Goal: Share content

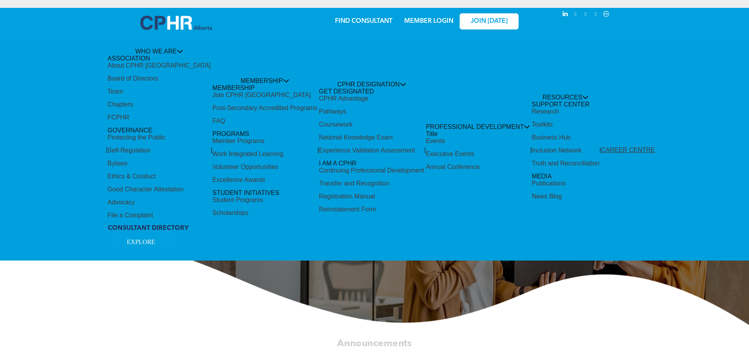
click at [317, 110] on div "Share by:" at bounding box center [348, 183] width 697 height 358
click at [316, 111] on div "Share by:" at bounding box center [348, 183] width 697 height 358
click at [318, 124] on div "Share by:" at bounding box center [348, 183] width 697 height 358
click at [323, 103] on div "Share by:" at bounding box center [348, 183] width 697 height 358
click at [325, 125] on div "Share by:" at bounding box center [348, 183] width 697 height 358
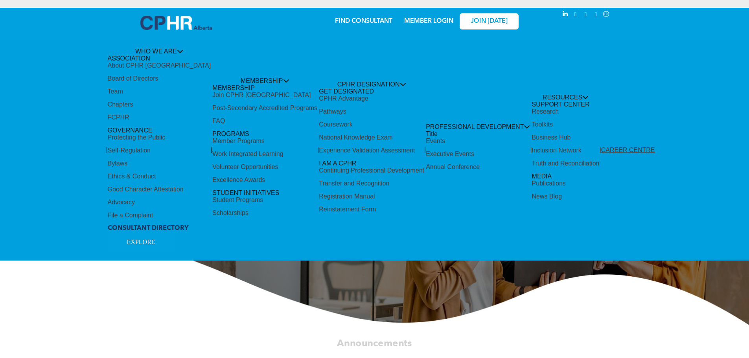
click at [327, 105] on div "Share by:" at bounding box center [348, 183] width 697 height 358
click at [244, 101] on div "Share by:" at bounding box center [348, 183] width 697 height 358
drag, startPoint x: 220, startPoint y: 77, endPoint x: 168, endPoint y: 74, distance: 51.2
click at [218, 77] on div "Share by:" at bounding box center [348, 183] width 697 height 358
click at [146, 61] on div "Share by:" at bounding box center [348, 183] width 697 height 358
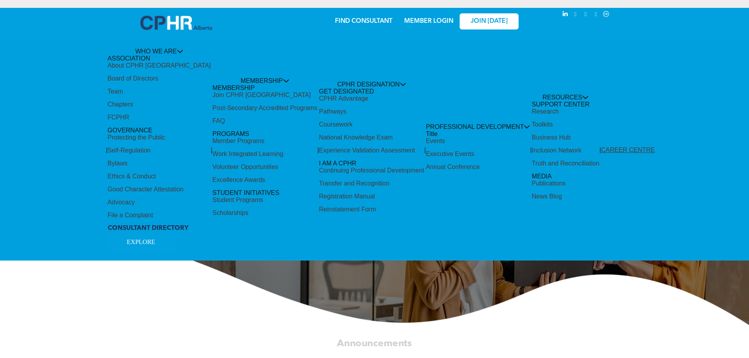
drag, startPoint x: 127, startPoint y: 213, endPoint x: 347, endPoint y: 172, distance: 224.5
click at [134, 211] on div "Share by:" at bounding box center [348, 183] width 697 height 358
click at [390, 164] on div "Share by:" at bounding box center [348, 183] width 697 height 358
click at [555, 139] on div "Share by:" at bounding box center [348, 183] width 697 height 358
drag, startPoint x: 553, startPoint y: 168, endPoint x: 593, endPoint y: 162, distance: 40.5
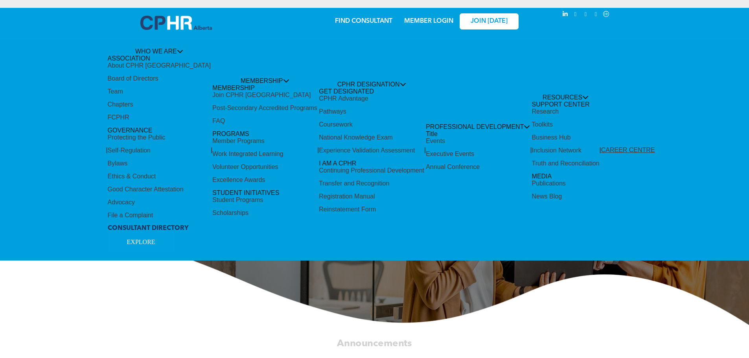
click at [554, 167] on div "Share by:" at bounding box center [348, 183] width 697 height 358
click at [598, 137] on div "Share by:" at bounding box center [348, 183] width 697 height 358
click at [433, 294] on div "Share by:" at bounding box center [348, 183] width 697 height 358
click at [152, 241] on div "Share by:" at bounding box center [348, 183] width 697 height 358
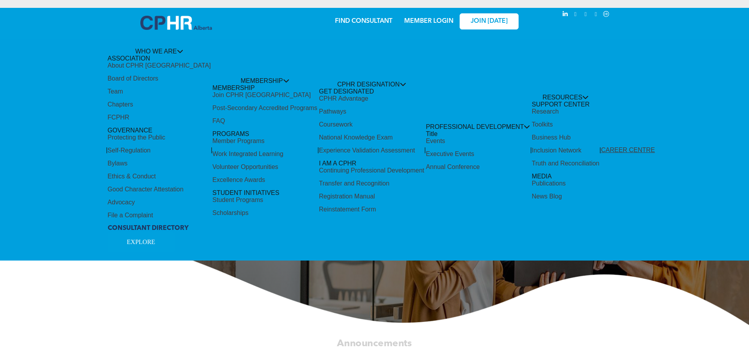
click at [152, 241] on div "Share by:" at bounding box center [348, 183] width 697 height 358
click at [191, 27] on div "Share by:" at bounding box center [348, 183] width 697 height 358
click at [176, 47] on div "Share by:" at bounding box center [348, 183] width 697 height 358
click at [181, 49] on div "Share by:" at bounding box center [348, 183] width 697 height 358
click at [362, 18] on div "Share by:" at bounding box center [348, 16] width 681 height 9
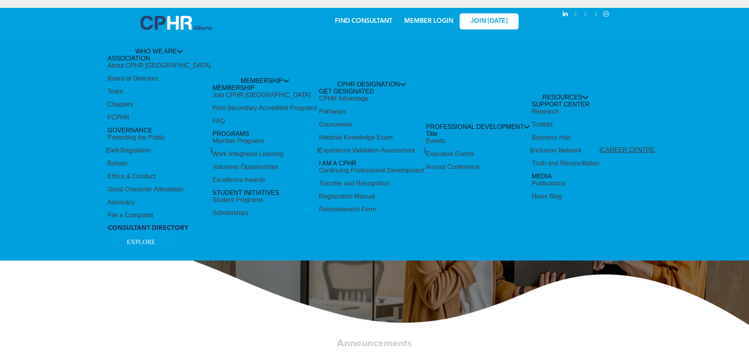
drag, startPoint x: 417, startPoint y: 19, endPoint x: 463, endPoint y: 18, distance: 46.1
click at [417, 19] on div "Share by:" at bounding box center [348, 16] width 681 height 9
drag, startPoint x: 519, startPoint y: 19, endPoint x: 507, endPoint y: 19, distance: 11.4
click at [514, 19] on div "Share by:" at bounding box center [348, 16] width 681 height 9
click at [506, 19] on div "Share by:" at bounding box center [348, 16] width 681 height 9
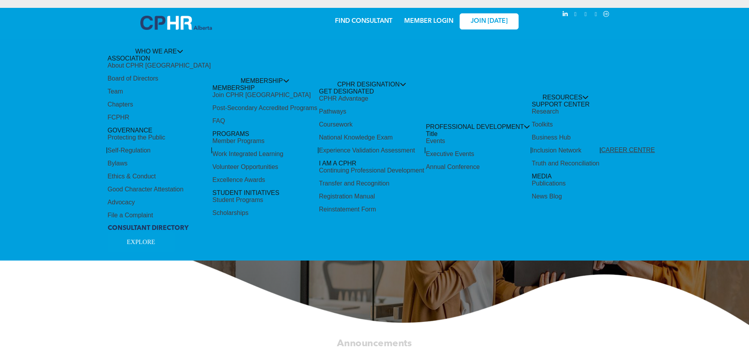
click at [199, 21] on div "Share by:" at bounding box center [348, 183] width 697 height 358
drag, startPoint x: 288, startPoint y: 157, endPoint x: 175, endPoint y: 252, distance: 147.7
click at [286, 161] on div "Share by:" at bounding box center [348, 183] width 697 height 358
